Goal: Find specific fact: Find contact information

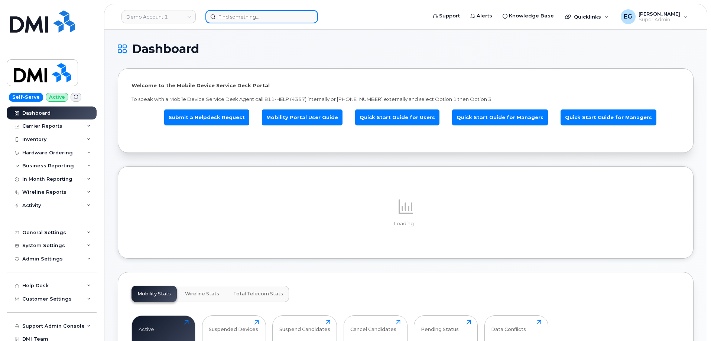
click at [261, 20] on input at bounding box center [261, 16] width 113 height 13
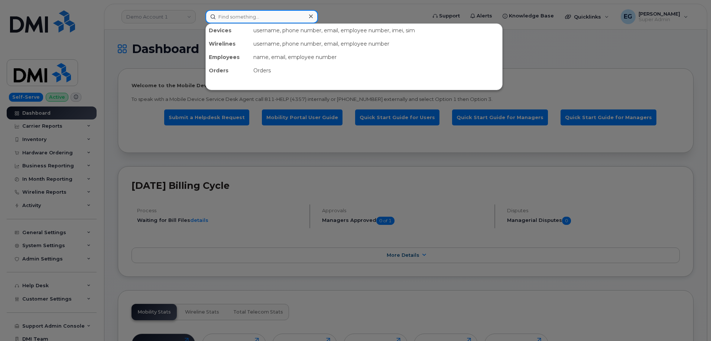
paste input "352787903634877"
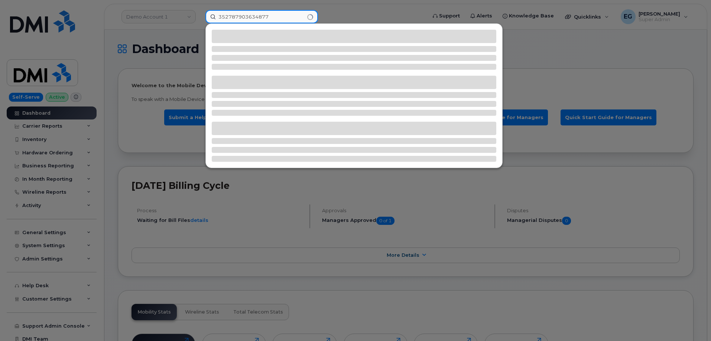
type input "352787903634877"
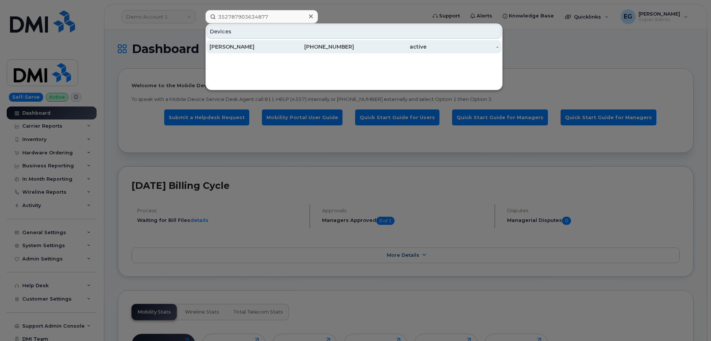
click at [354, 49] on div "active" at bounding box center [390, 46] width 72 height 7
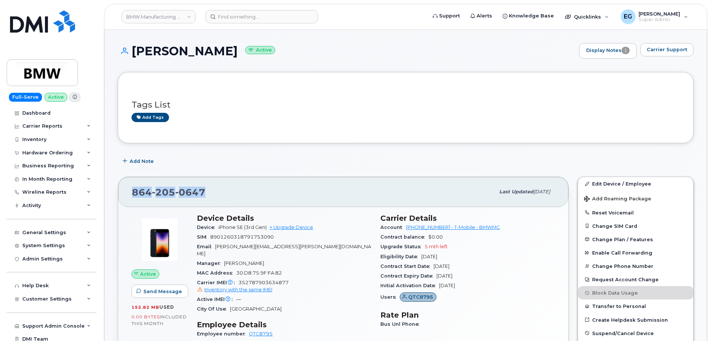
drag, startPoint x: 207, startPoint y: 190, endPoint x: 133, endPoint y: 189, distance: 74.0
click at [133, 189] on div "864 205 0647" at bounding box center [313, 192] width 363 height 16
copy span "864 205 0647"
